Goal: Task Accomplishment & Management: Manage account settings

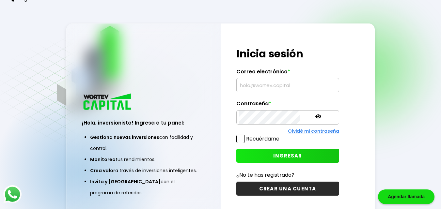
click at [268, 89] on input "text" at bounding box center [287, 85] width 97 height 14
type input "[EMAIL_ADDRESS][DOMAIN_NAME]"
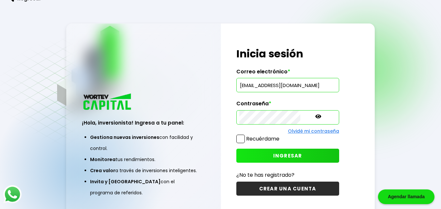
click at [251, 154] on button "INGRESAR" at bounding box center [287, 156] width 103 height 14
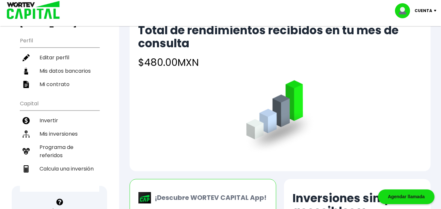
scroll to position [33, 0]
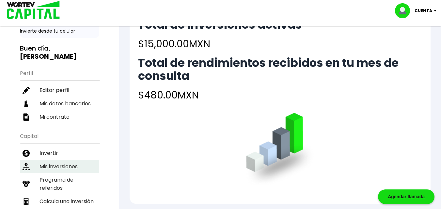
click at [76, 160] on li "Mis inversiones" at bounding box center [59, 166] width 79 height 13
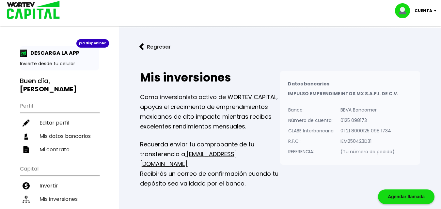
click at [157, 50] on button "Regresar" at bounding box center [155, 46] width 51 height 17
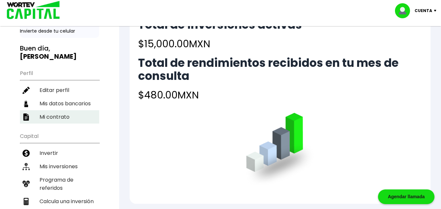
scroll to position [65, 0]
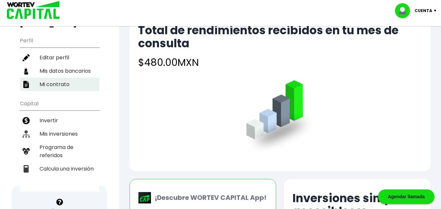
click at [64, 78] on li "Mi contrato" at bounding box center [59, 84] width 79 height 13
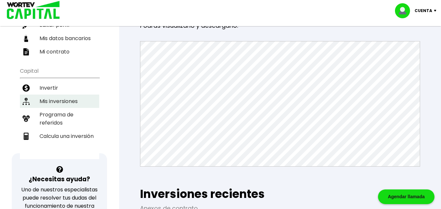
scroll to position [33, 0]
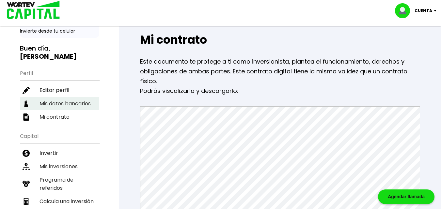
click at [81, 97] on li "Mis datos bancarios" at bounding box center [59, 103] width 79 height 13
select select "BBVA Bancomer"
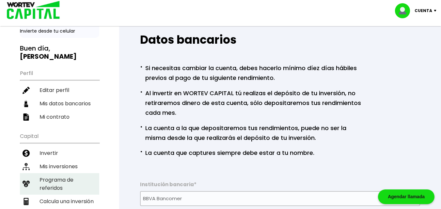
scroll to position [65, 0]
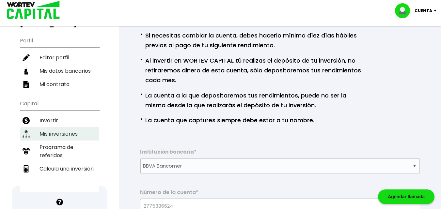
click at [63, 127] on li "Mis inversiones" at bounding box center [59, 133] width 79 height 13
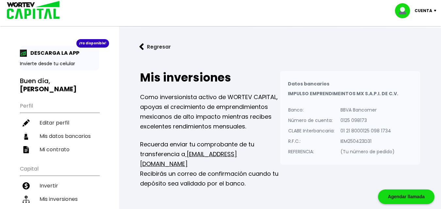
click at [432, 11] on p "Cuenta" at bounding box center [424, 11] width 18 height 10
click at [413, 48] on li "Cerrar sesión" at bounding box center [417, 43] width 52 height 13
